Goal: Task Accomplishment & Management: Manage account settings

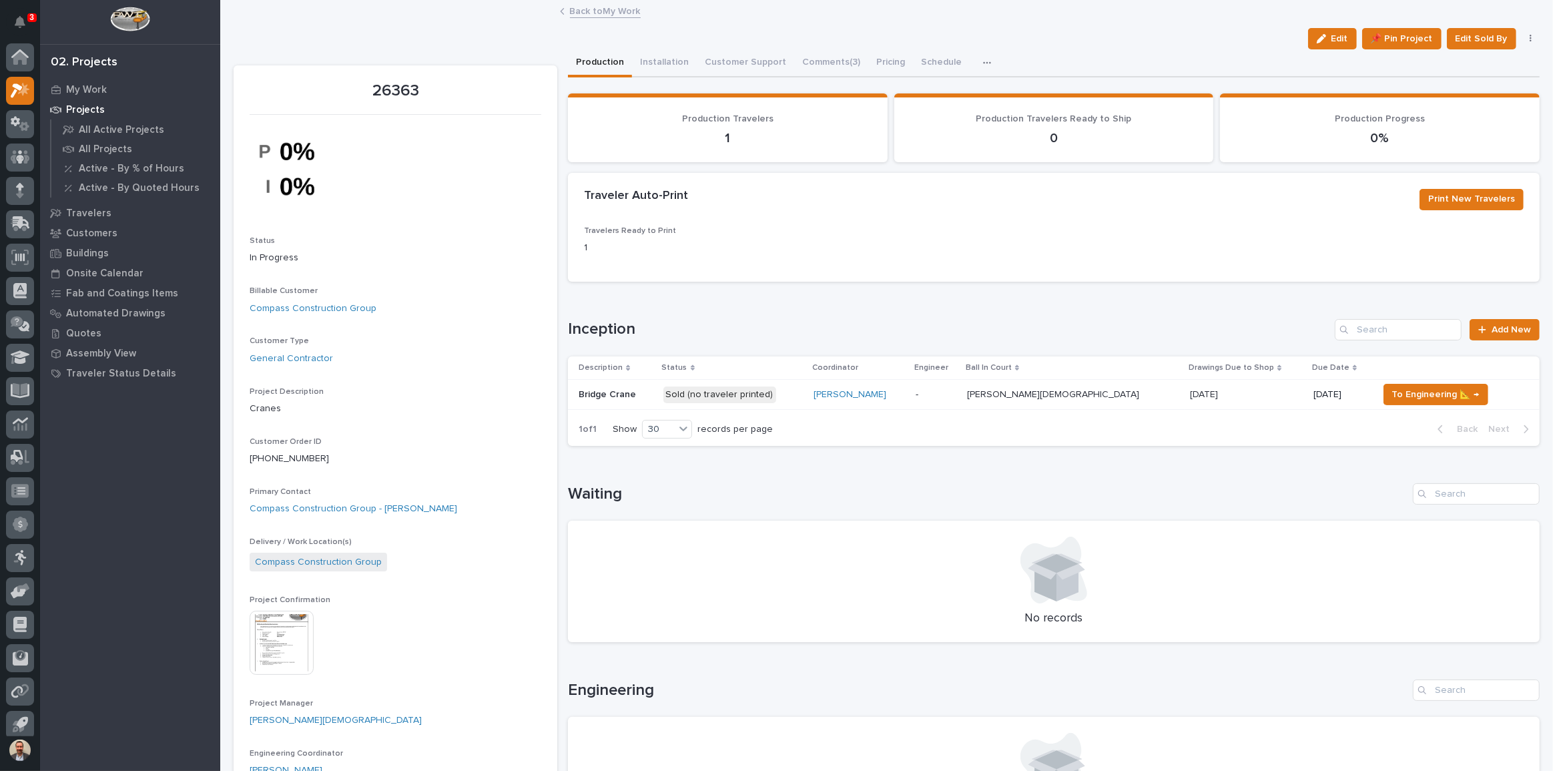
scroll to position [7, 0]
click at [87, 105] on p "Projects" at bounding box center [85, 110] width 39 height 12
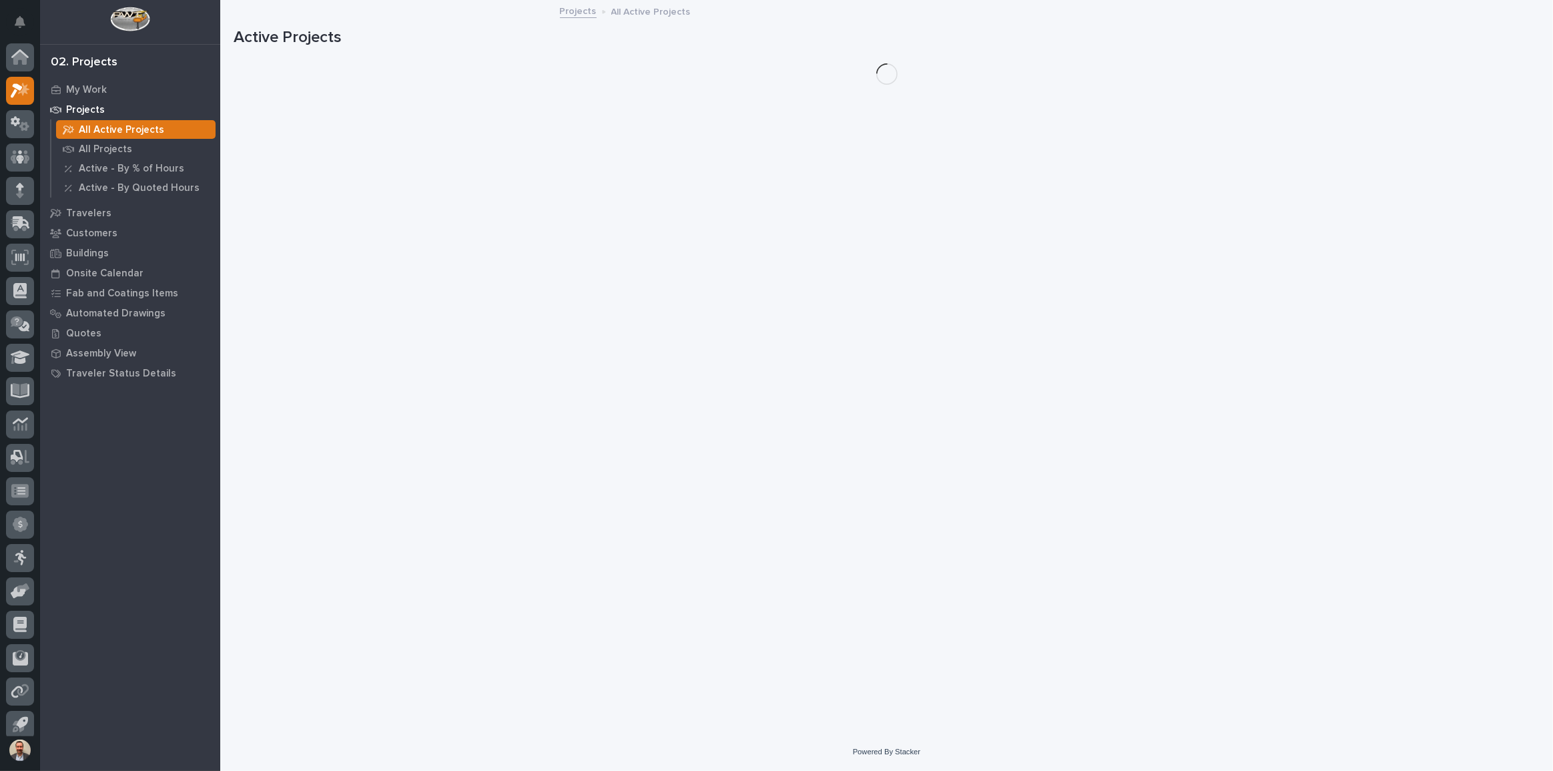
scroll to position [7, 0]
click at [96, 85] on p "My Work" at bounding box center [86, 90] width 41 height 12
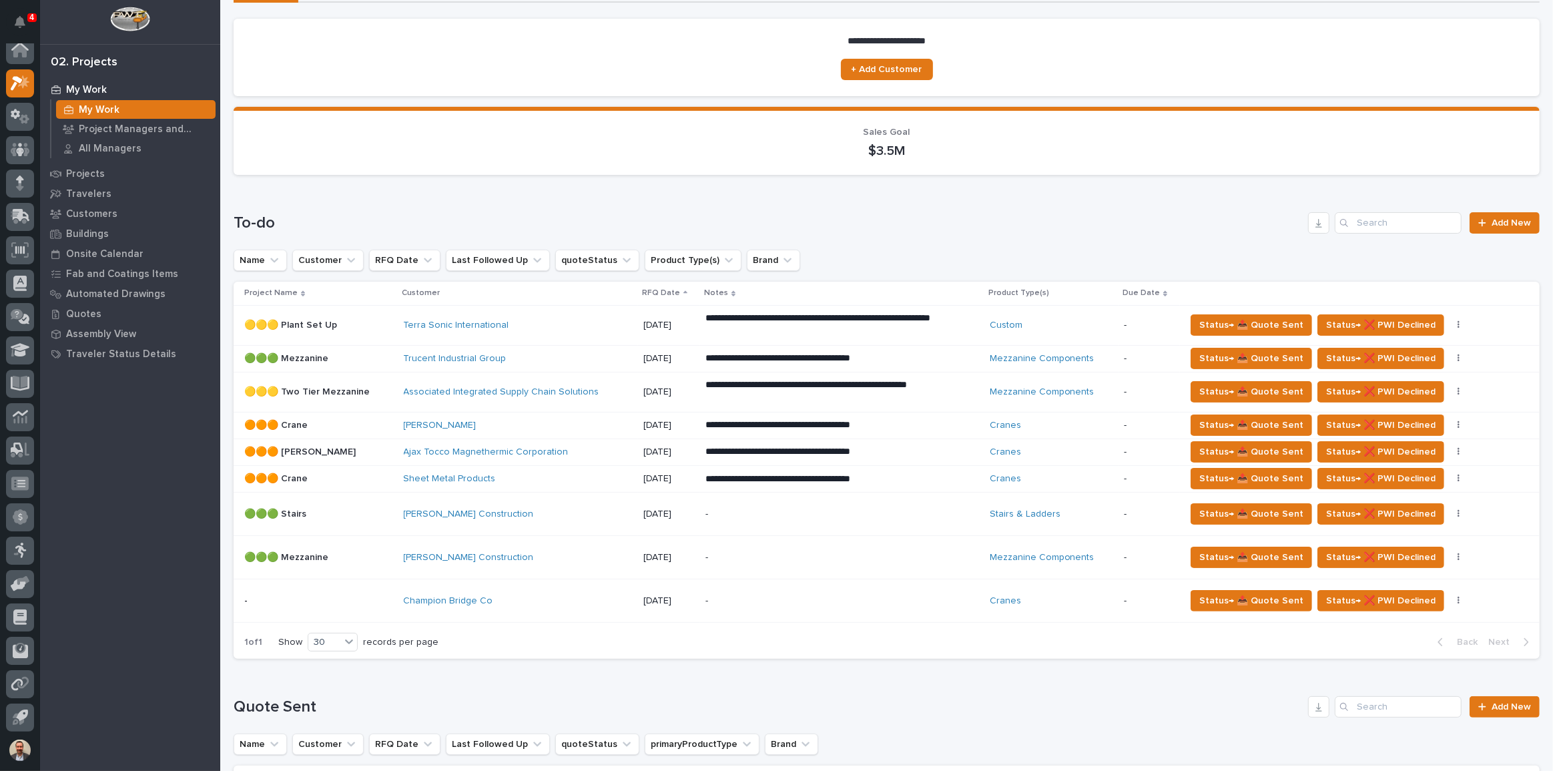
scroll to position [121, 0]
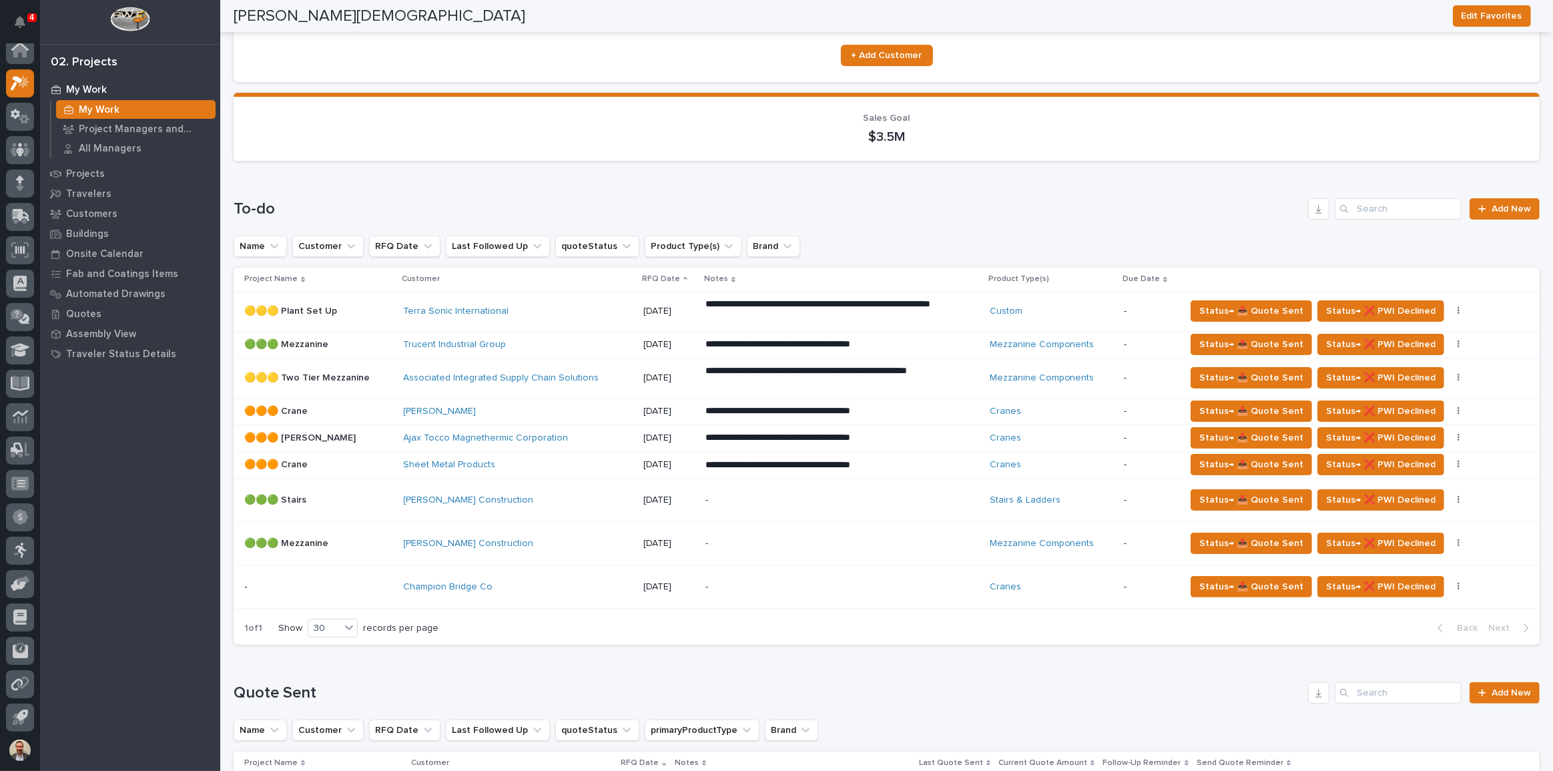
click at [730, 585] on p "-" at bounding box center [822, 586] width 234 height 11
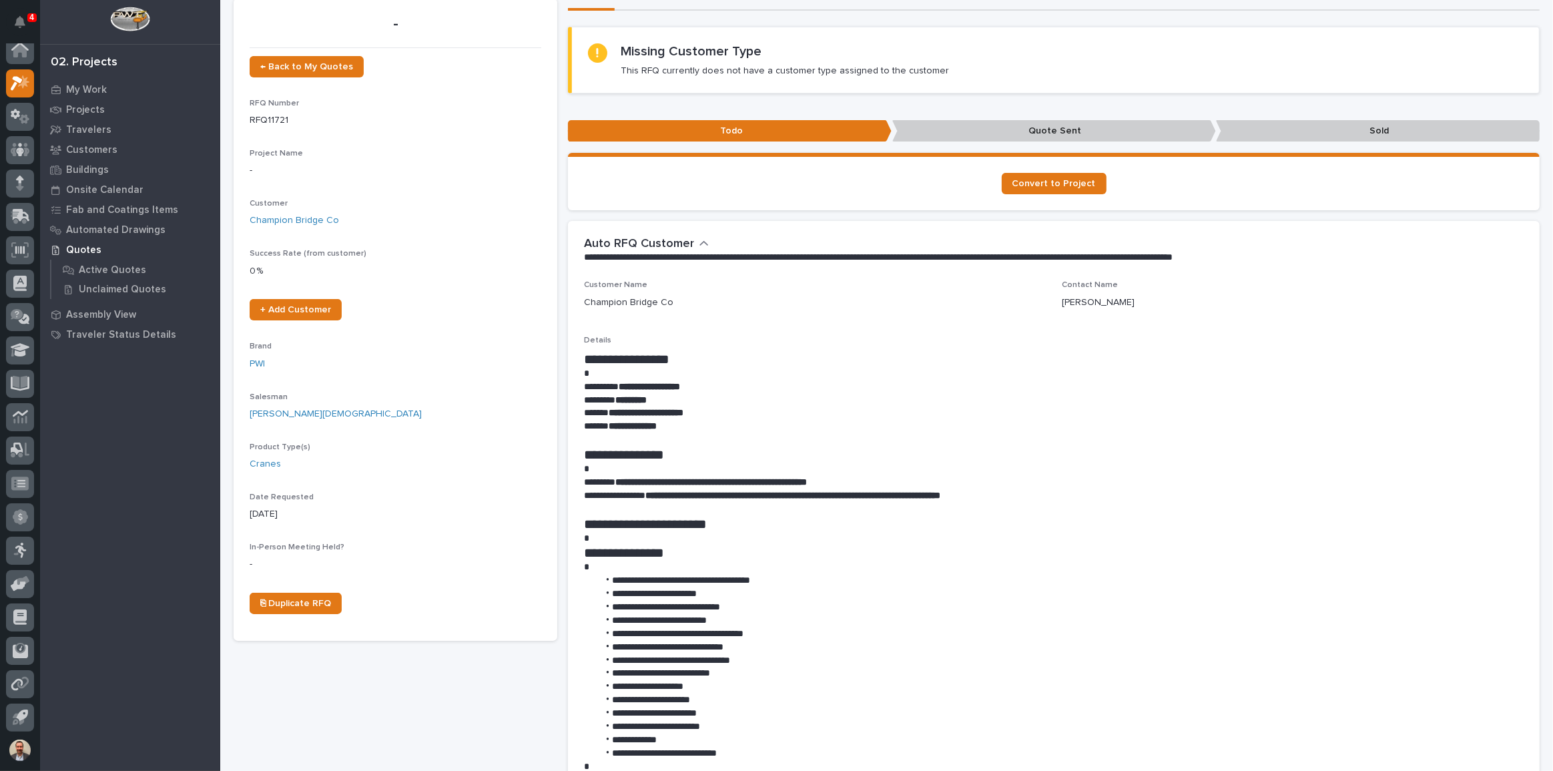
scroll to position [242, 0]
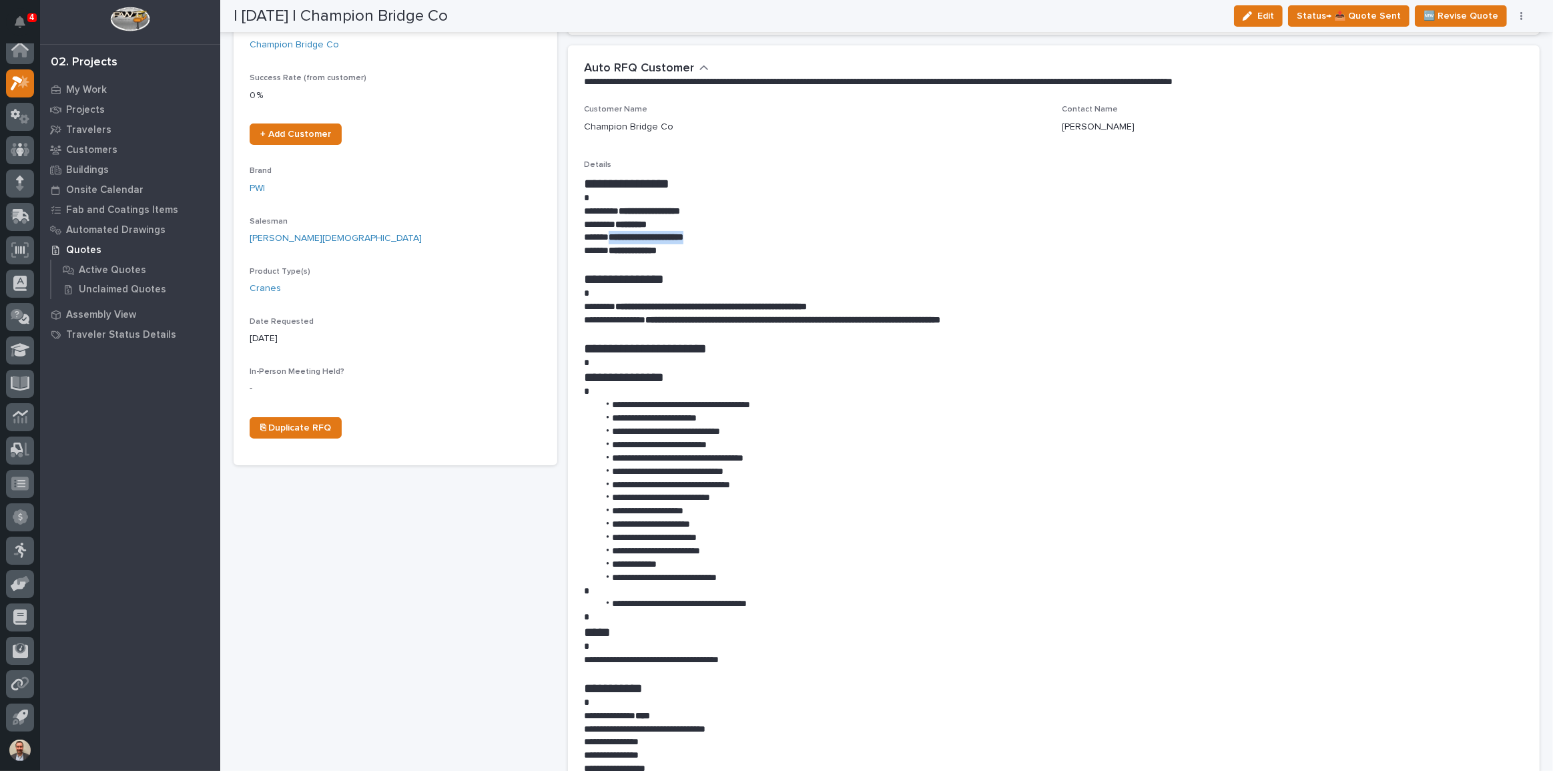
drag, startPoint x: 719, startPoint y: 234, endPoint x: 607, endPoint y: 234, distance: 112.1
click at [607, 234] on p "**********" at bounding box center [1050, 237] width 933 height 13
copy strong "**********"
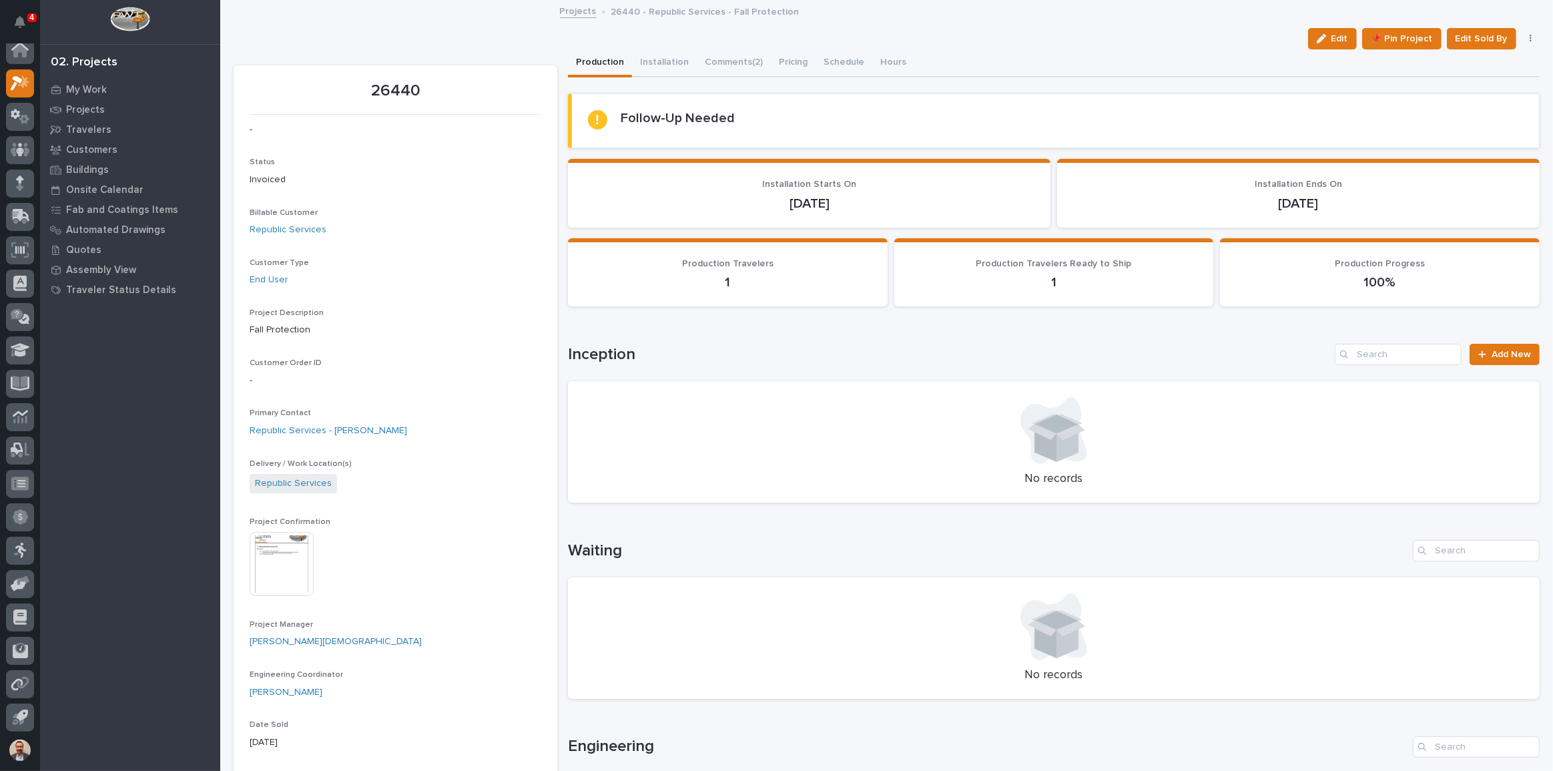
click at [783, 119] on div "Follow-Up Needed" at bounding box center [1055, 120] width 935 height 21
click at [660, 61] on button "Installation" at bounding box center [664, 63] width 65 height 28
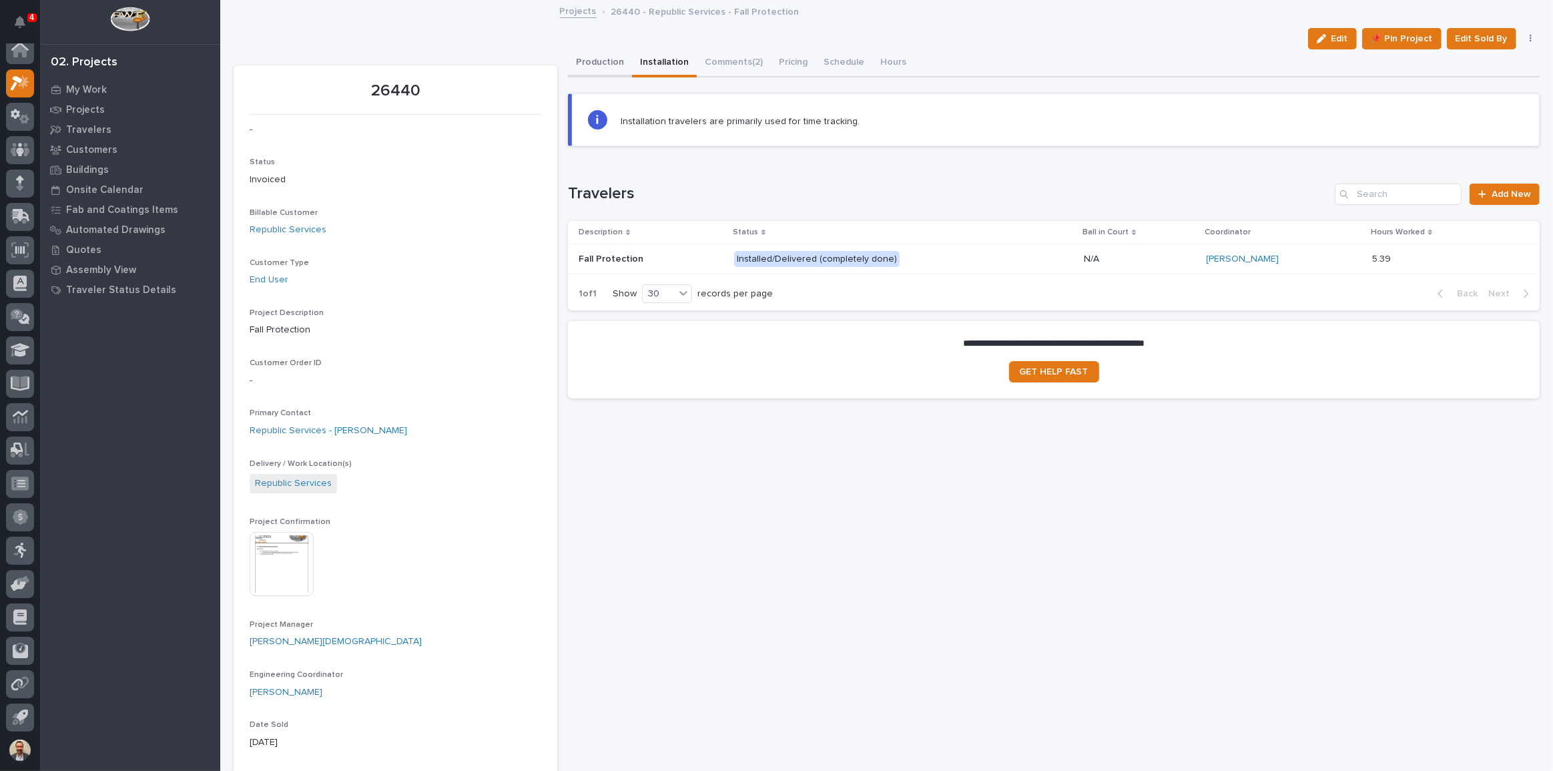
click at [602, 59] on button "Production" at bounding box center [600, 63] width 64 height 28
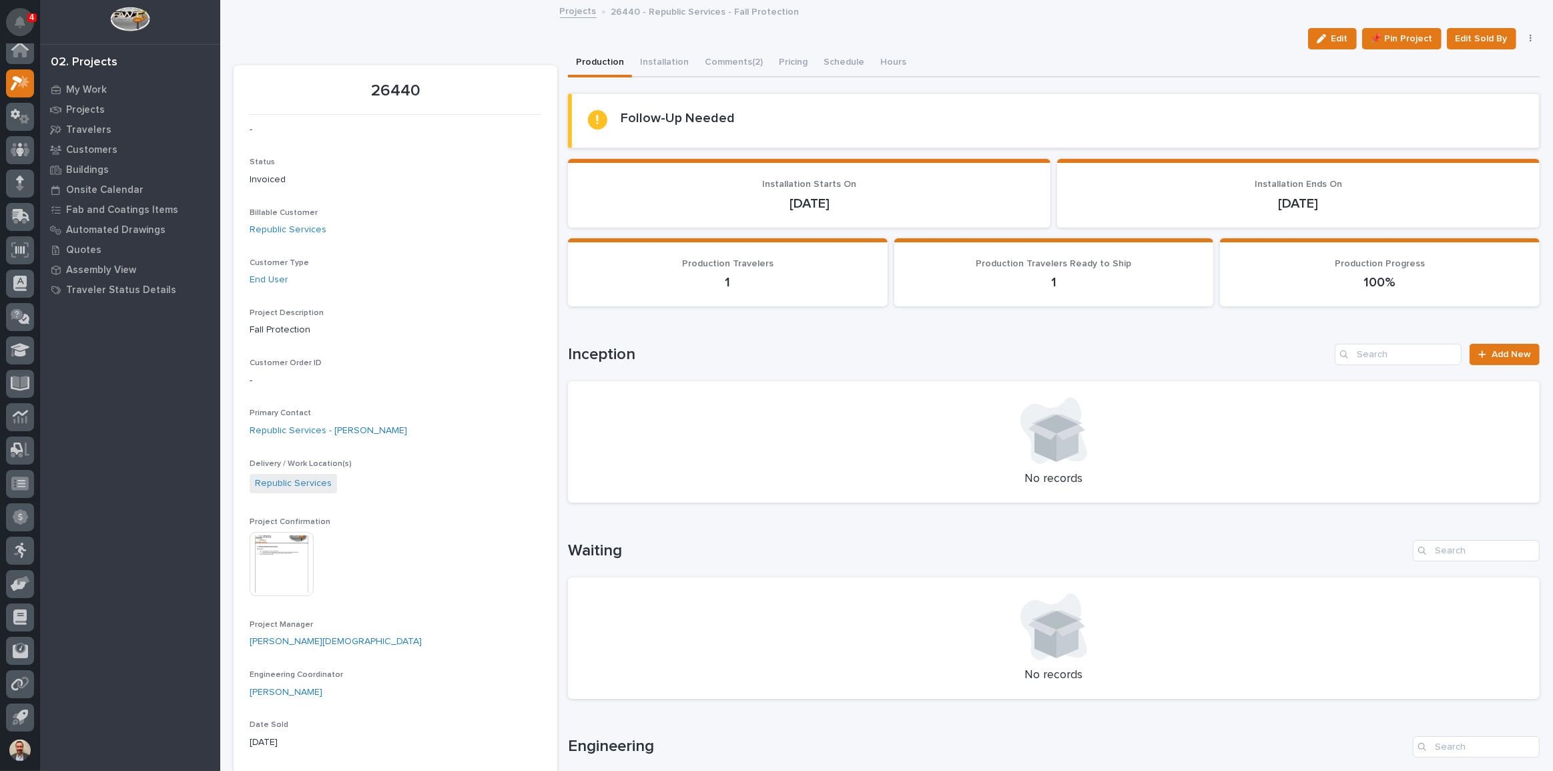
click at [13, 19] on button "Notifications" at bounding box center [20, 22] width 28 height 28
